Goal: Find specific page/section: Find specific page/section

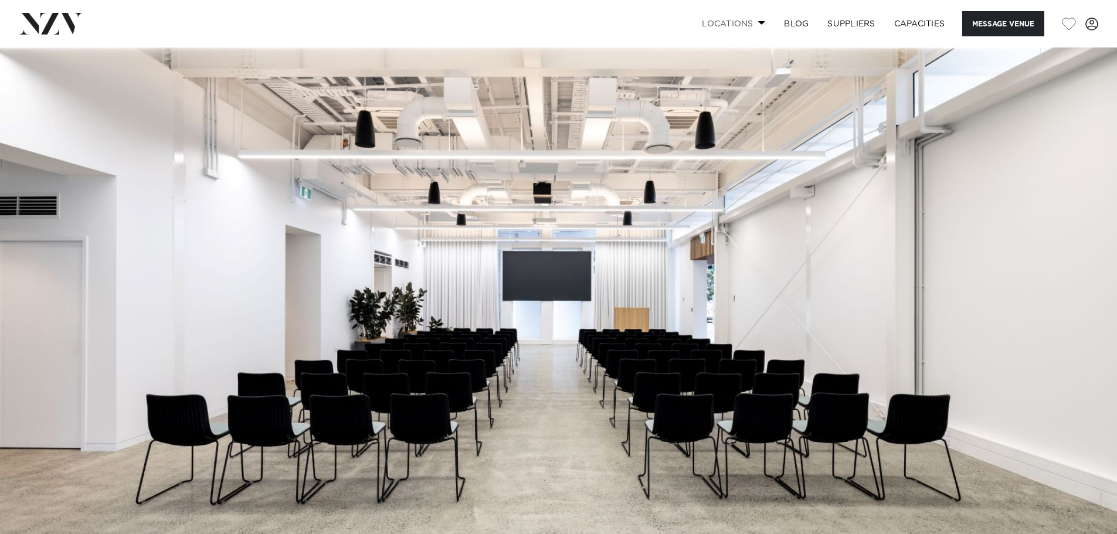
click at [760, 28] on link "Locations" at bounding box center [734, 23] width 82 height 25
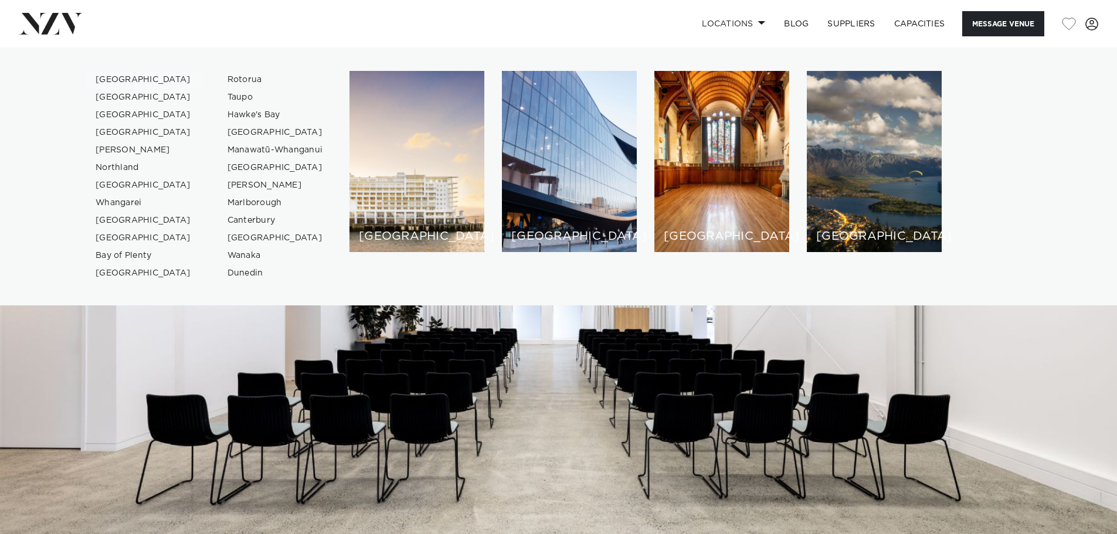
click at [123, 77] on link "[GEOGRAPHIC_DATA]" at bounding box center [143, 80] width 114 height 18
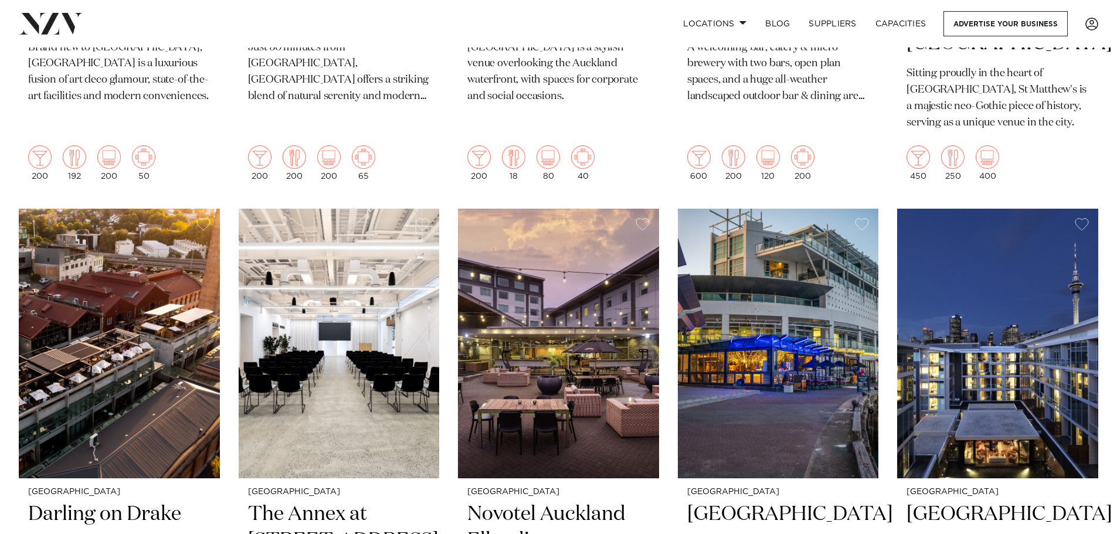
scroll to position [880, 0]
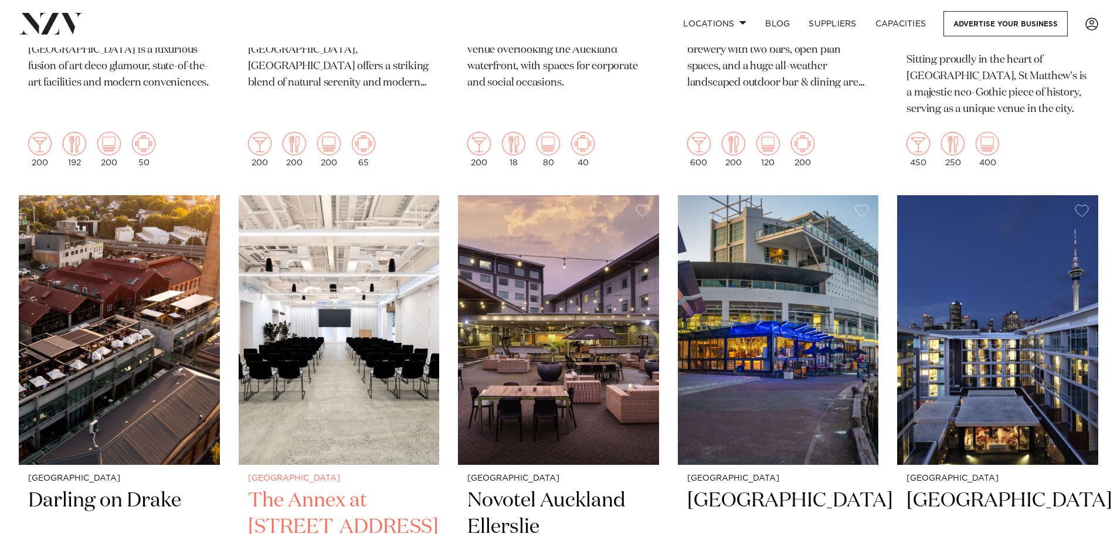
click at [327, 488] on h2 "The Annex at [STREET_ADDRESS]" at bounding box center [339, 527] width 182 height 79
